Goal: Navigation & Orientation: Find specific page/section

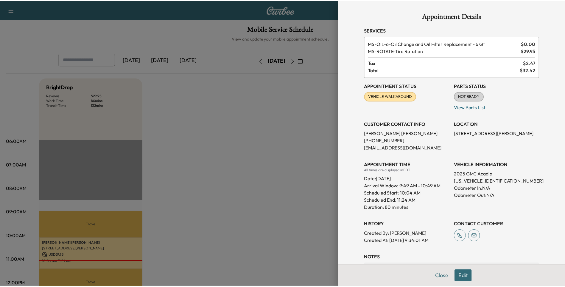
scroll to position [89, 0]
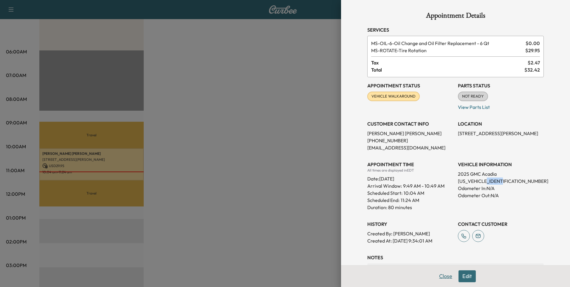
click at [441, 274] on button "Close" at bounding box center [445, 276] width 21 height 12
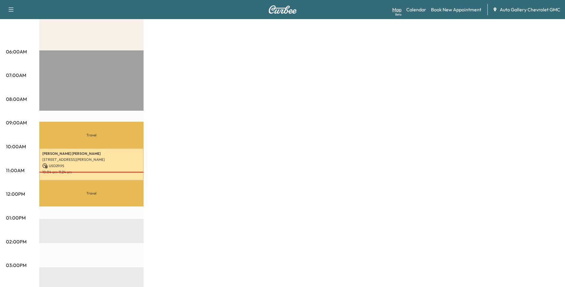
click at [399, 9] on link "Map Beta" at bounding box center [396, 9] width 9 height 7
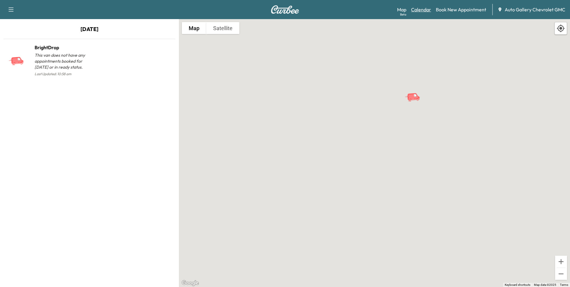
click at [416, 8] on link "Calendar" at bounding box center [421, 9] width 20 height 7
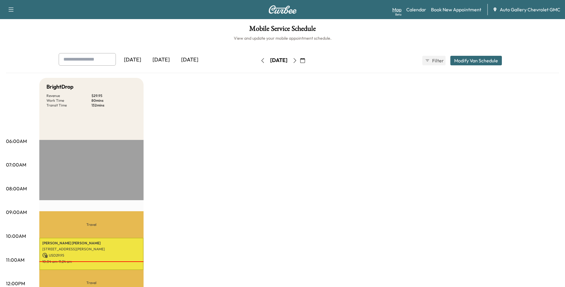
click at [397, 12] on link "Map Beta" at bounding box center [396, 9] width 9 height 7
